Goal: Understand process/instructions: Learn about a topic

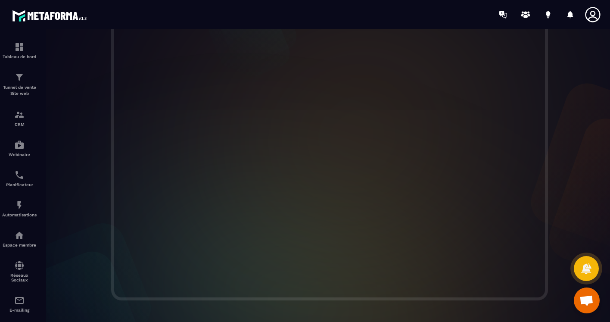
scroll to position [236, 0]
click at [556, 153] on div at bounding box center [330, 154] width 578 height 294
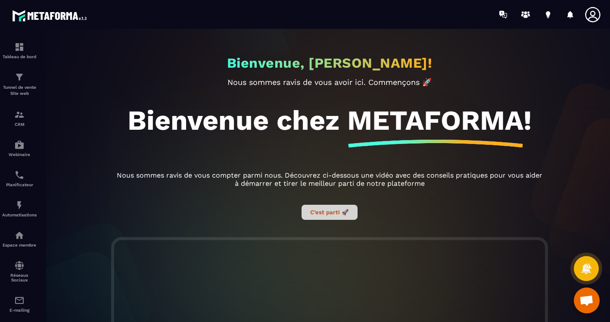
click at [323, 215] on button "C’est parti 🚀" at bounding box center [330, 212] width 56 height 15
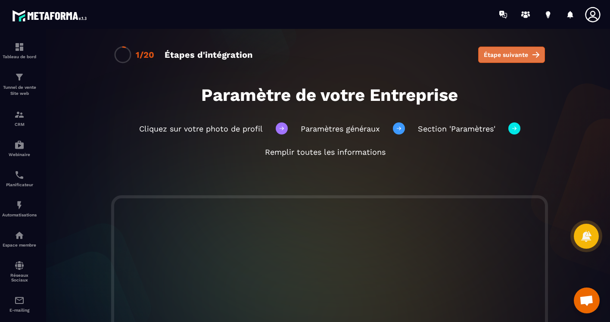
click at [515, 48] on button "Étape suivante" at bounding box center [511, 55] width 67 height 16
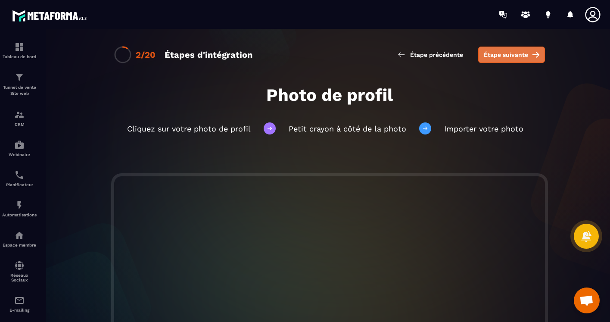
click at [502, 52] on span "Étape suivante" at bounding box center [506, 54] width 44 height 9
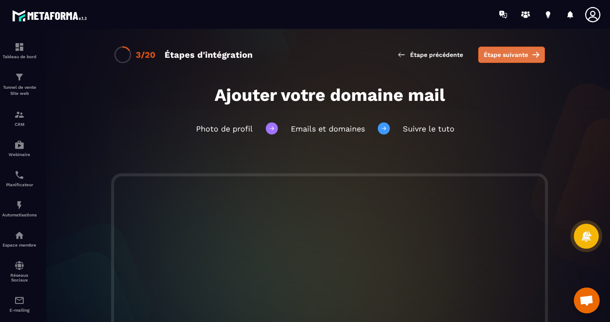
click at [509, 51] on span "Étape suivante" at bounding box center [506, 54] width 44 height 9
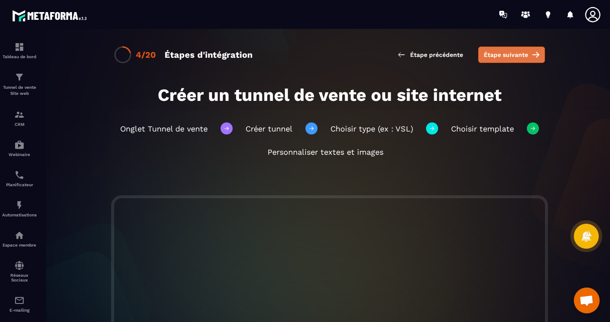
click at [516, 51] on span "Étape suivante" at bounding box center [506, 54] width 44 height 9
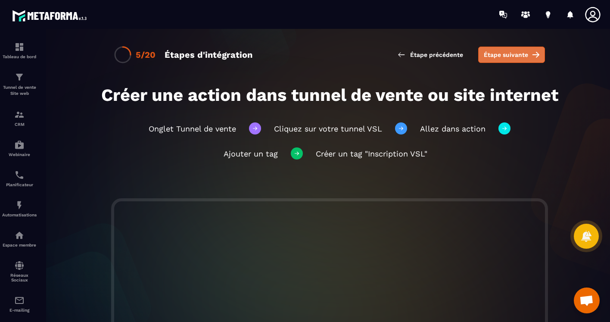
click at [503, 52] on span "Étape suivante" at bounding box center [506, 54] width 44 height 9
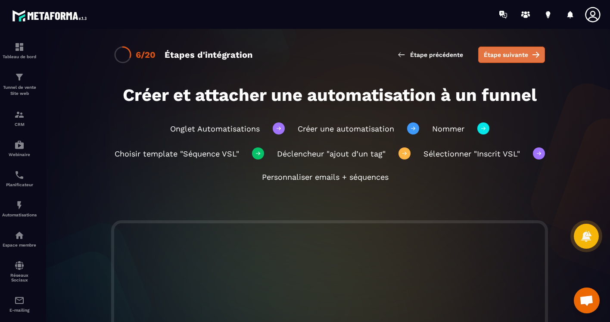
click at [505, 52] on span "Étape suivante" at bounding box center [506, 54] width 44 height 9
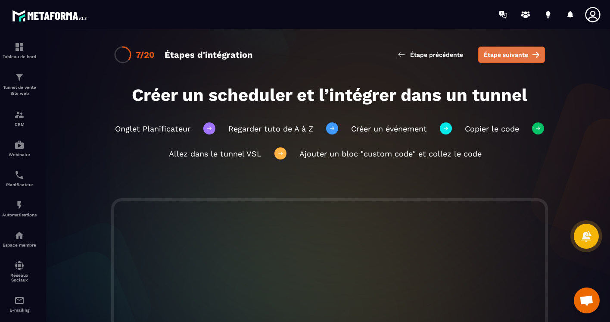
click at [509, 50] on span "Étape suivante" at bounding box center [506, 54] width 44 height 9
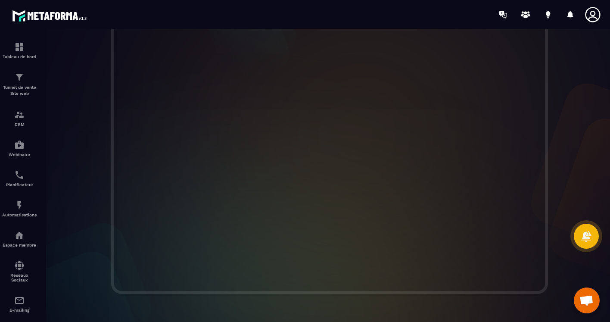
scroll to position [173, 0]
click at [589, 297] on span "Ouvrir le chat" at bounding box center [587, 301] width 14 height 12
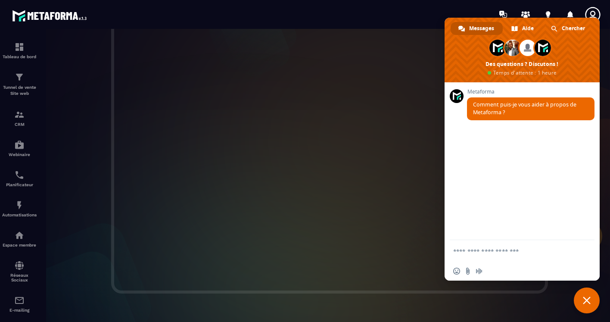
click at [481, 27] on span "Messages" at bounding box center [481, 28] width 25 height 13
click at [410, 17] on div at bounding box center [355, 14] width 509 height 29
click at [589, 294] on span "Fermer le chat" at bounding box center [587, 300] width 26 height 26
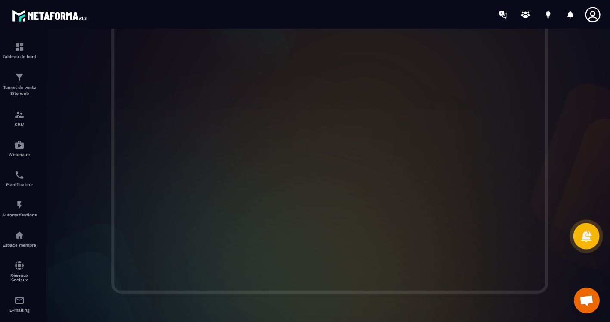
click at [587, 231] on icon at bounding box center [586, 236] width 12 height 12
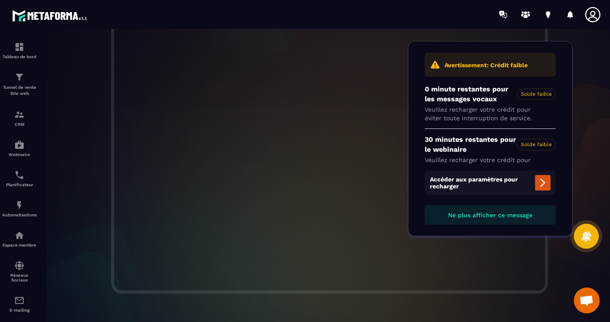
scroll to position [175, 0]
click at [598, 138] on div at bounding box center [330, 145] width 578 height 294
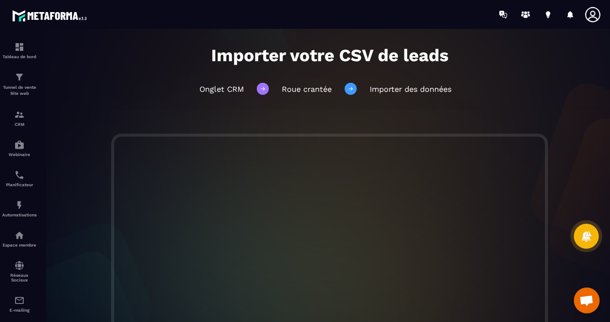
scroll to position [0, 0]
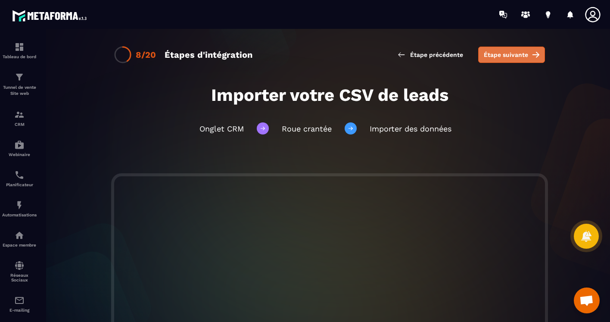
click at [512, 51] on span "Étape suivante" at bounding box center [506, 54] width 44 height 9
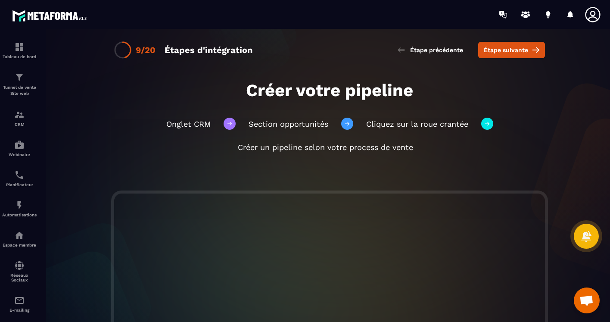
scroll to position [3, 0]
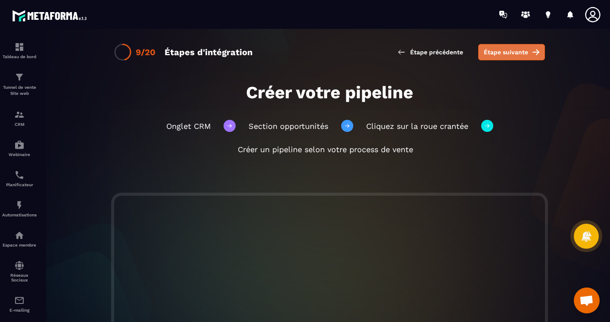
click at [513, 48] on span "Étape suivante" at bounding box center [506, 52] width 44 height 9
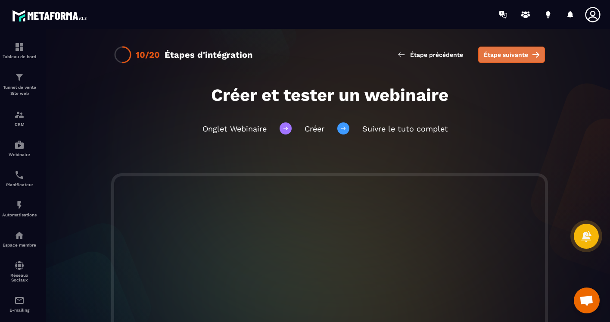
click at [505, 50] on span "Étape suivante" at bounding box center [506, 54] width 44 height 9
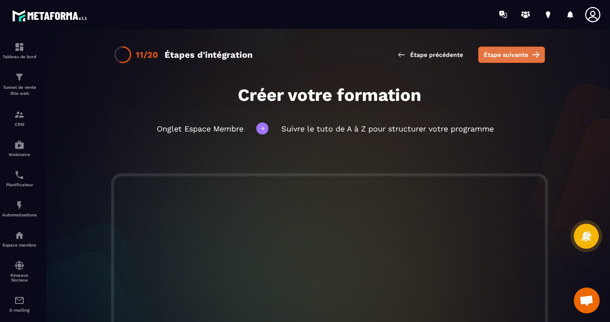
click at [512, 53] on span "Étape suivante" at bounding box center [506, 54] width 44 height 9
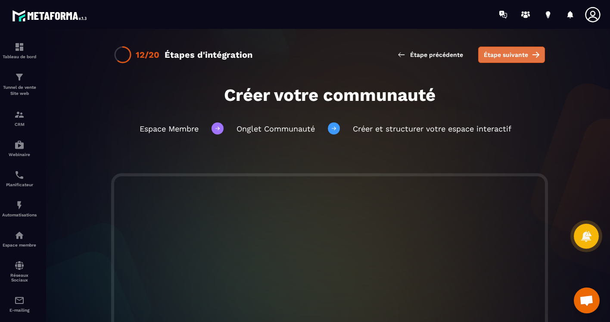
click at [504, 50] on span "Étape suivante" at bounding box center [506, 54] width 44 height 9
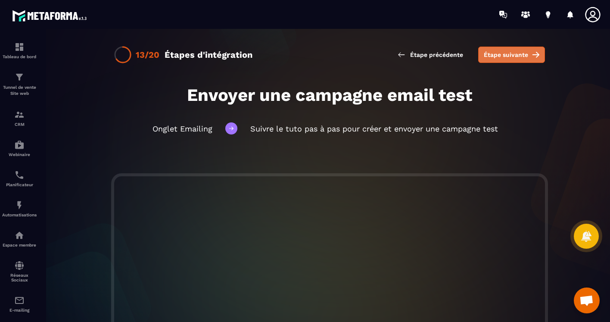
click at [502, 51] on span "Étape suivante" at bounding box center [506, 54] width 44 height 9
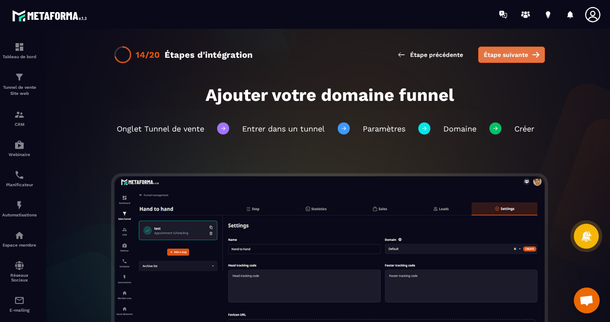
click at [503, 53] on span "Étape suivante" at bounding box center [506, 54] width 44 height 9
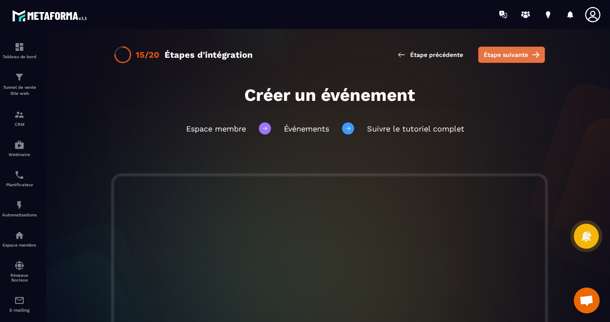
click at [514, 51] on span "Étape suivante" at bounding box center [506, 54] width 44 height 9
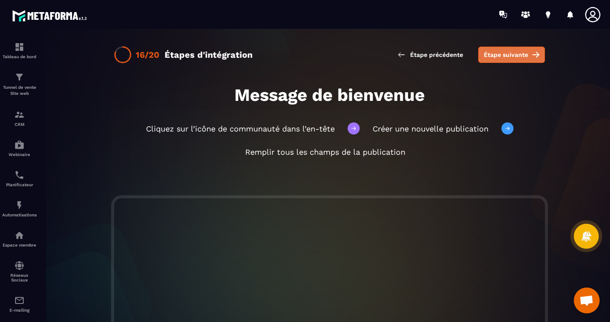
click at [500, 50] on span "Étape suivante" at bounding box center [506, 54] width 44 height 9
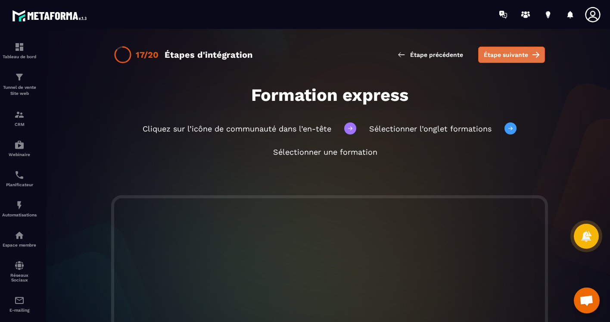
click at [506, 51] on span "Étape suivante" at bounding box center [506, 54] width 44 height 9
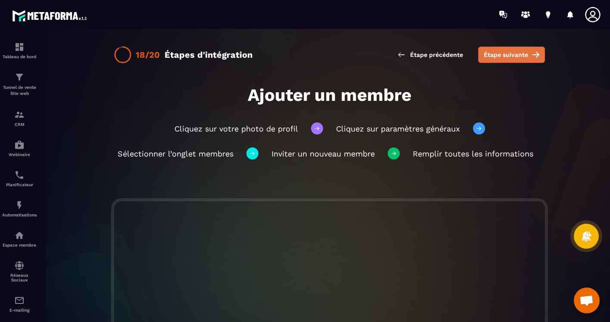
click at [511, 53] on span "Étape suivante" at bounding box center [506, 54] width 44 height 9
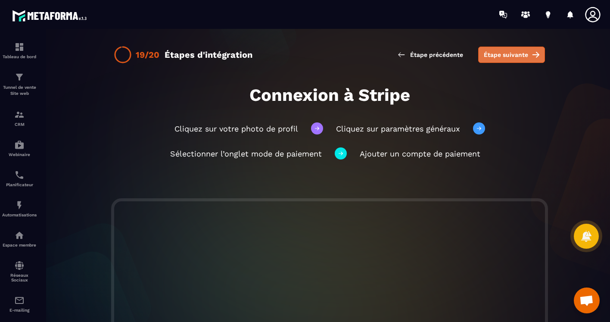
click at [510, 50] on span "Étape suivante" at bounding box center [506, 54] width 44 height 9
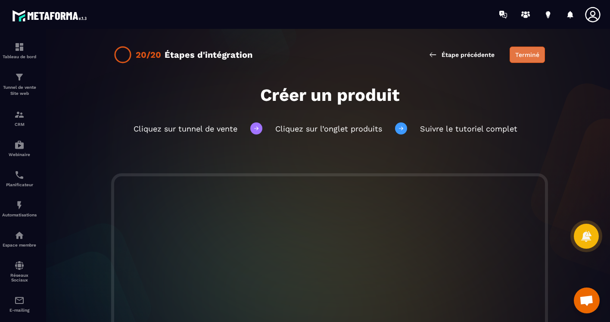
click at [524, 53] on button "Terminé" at bounding box center [527, 55] width 35 height 16
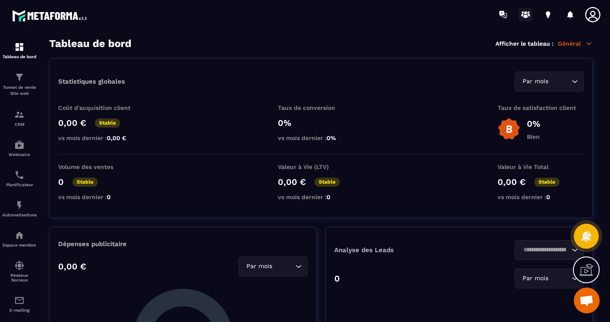
click at [526, 11] on icon at bounding box center [526, 15] width 14 height 14
